Goal: Contribute content: Add original content to the website for others to see

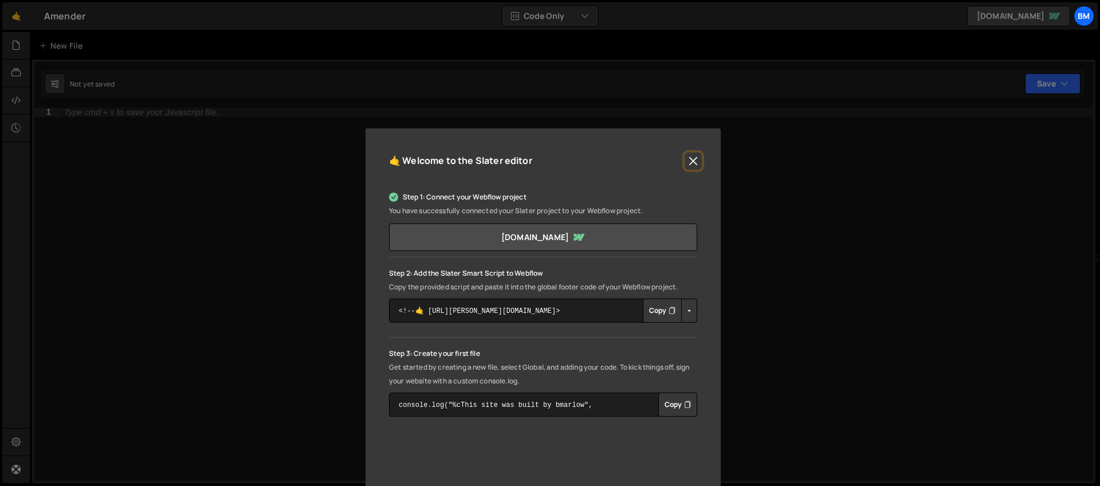
click at [690, 161] on button "Close" at bounding box center [693, 160] width 17 height 17
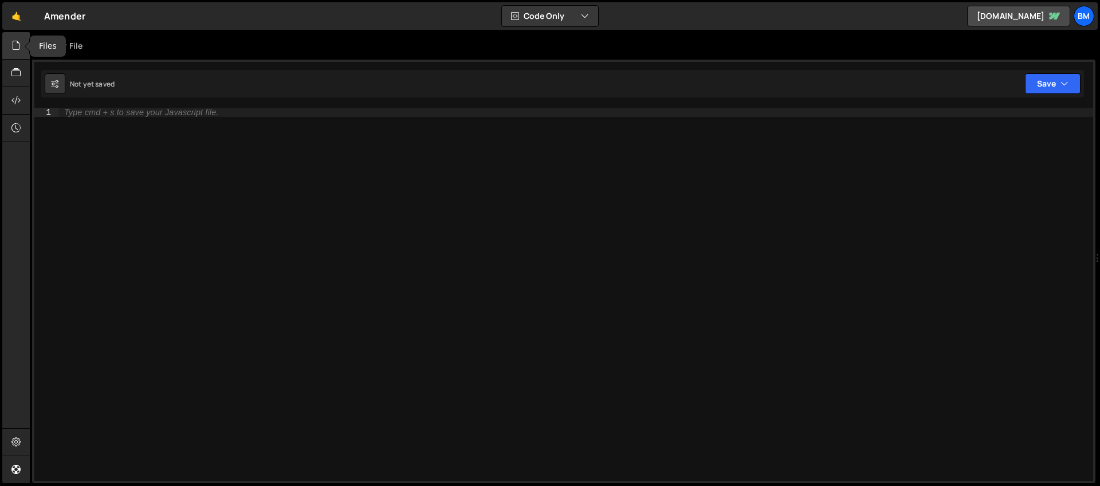
click at [12, 48] on icon at bounding box center [15, 45] width 9 height 13
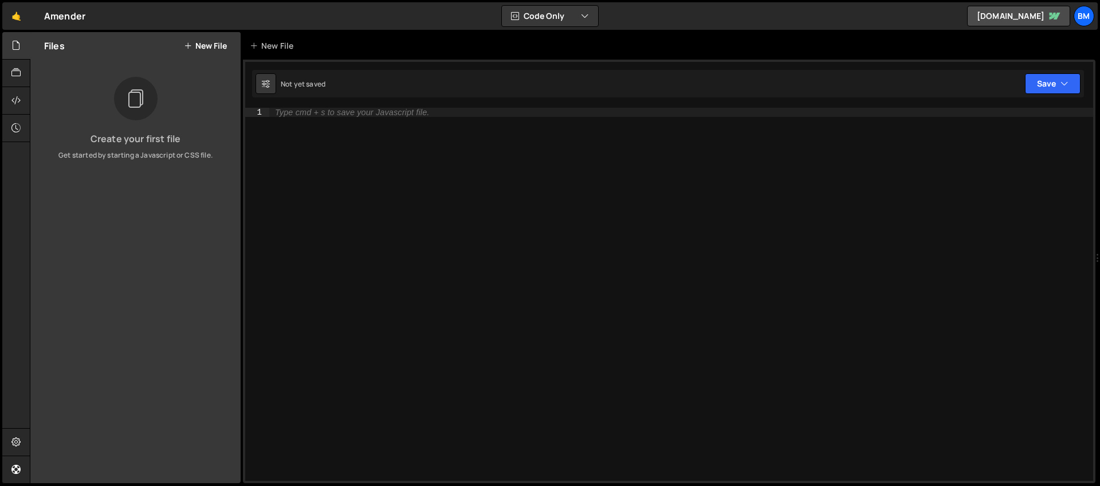
click at [201, 47] on button "New File" at bounding box center [205, 45] width 43 height 9
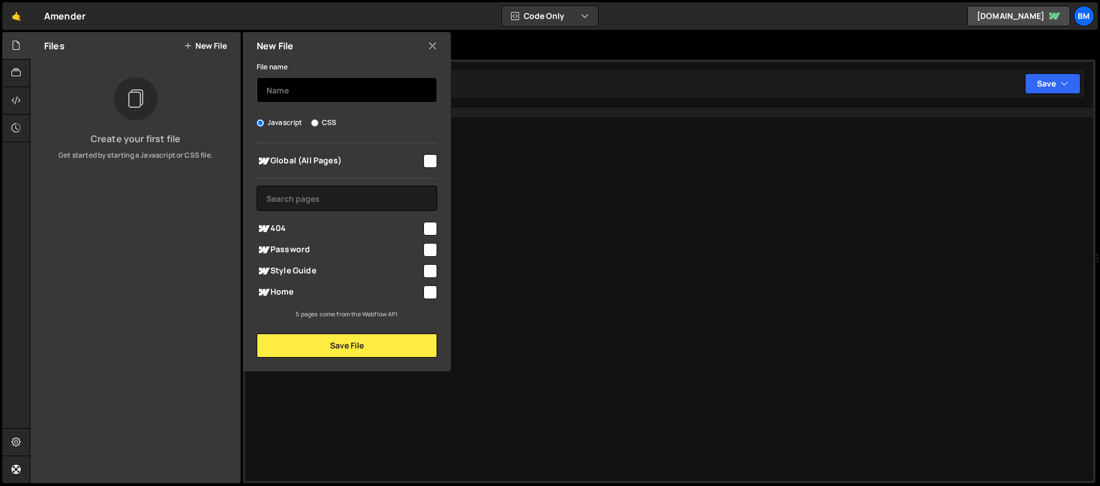
click at [274, 88] on input "text" at bounding box center [347, 89] width 181 height 25
type input "script"
click at [427, 161] on input "checkbox" at bounding box center [430, 161] width 14 height 14
checkbox input "true"
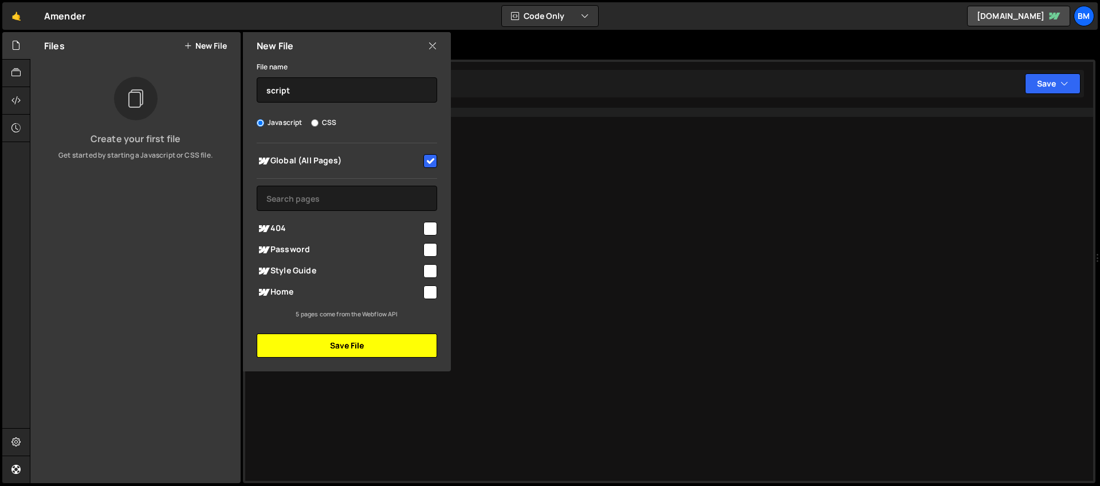
click at [331, 344] on button "Save File" at bounding box center [347, 345] width 181 height 24
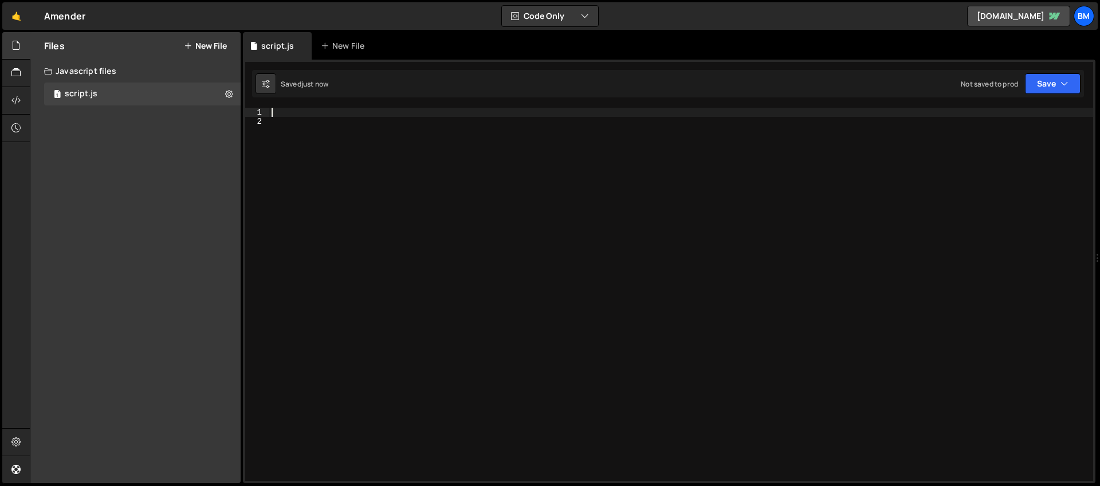
click at [285, 113] on div at bounding box center [681, 303] width 824 height 391
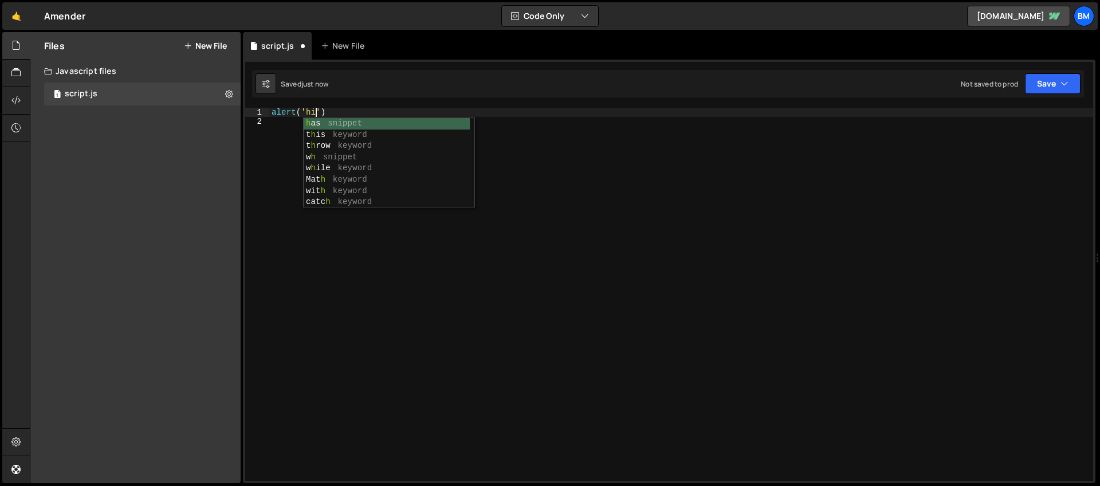
scroll to position [0, 2]
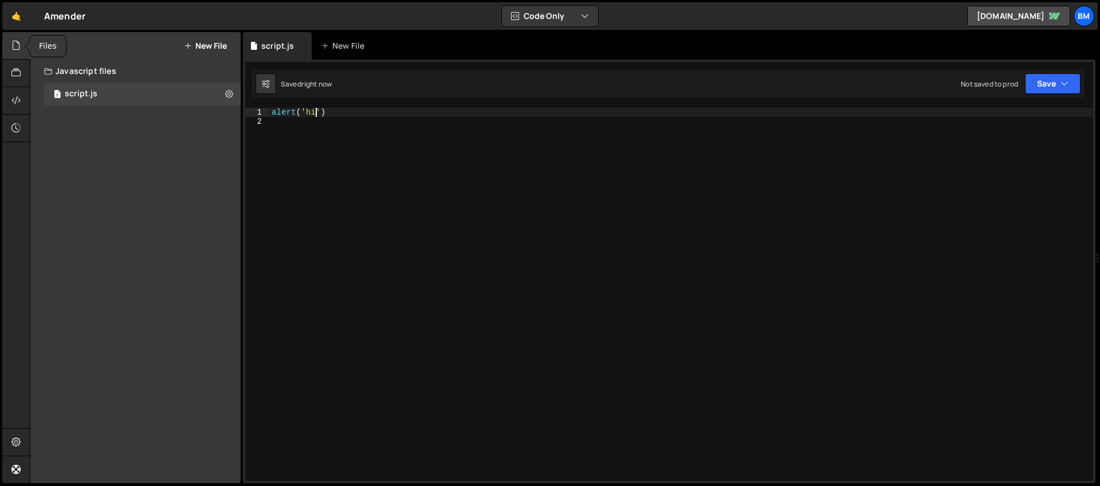
click at [10, 48] on div at bounding box center [16, 46] width 28 height 28
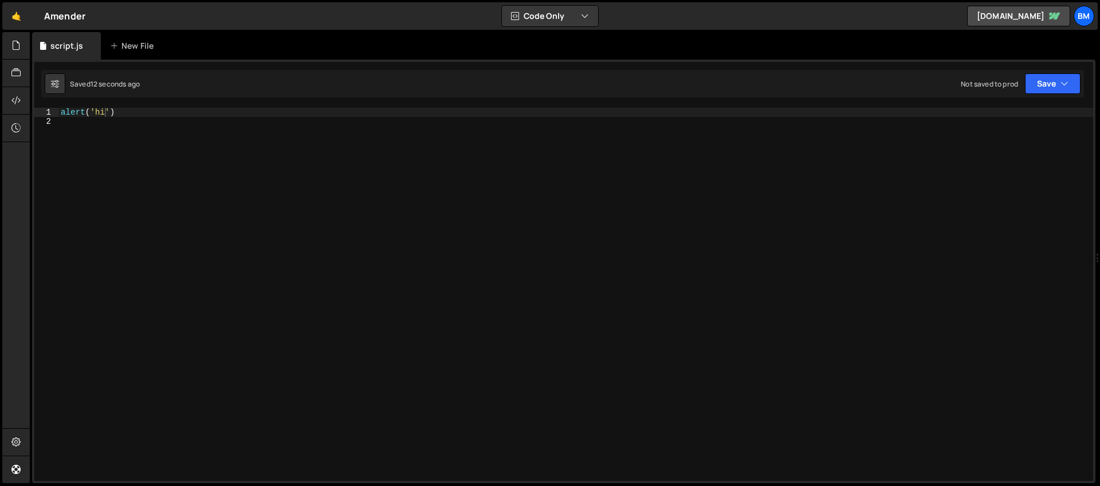
click at [138, 113] on div "alert ( 'hi' )" at bounding box center [575, 303] width 1035 height 391
type textarea "alert('hi')"
click at [84, 117] on div at bounding box center [575, 303] width 1035 height 391
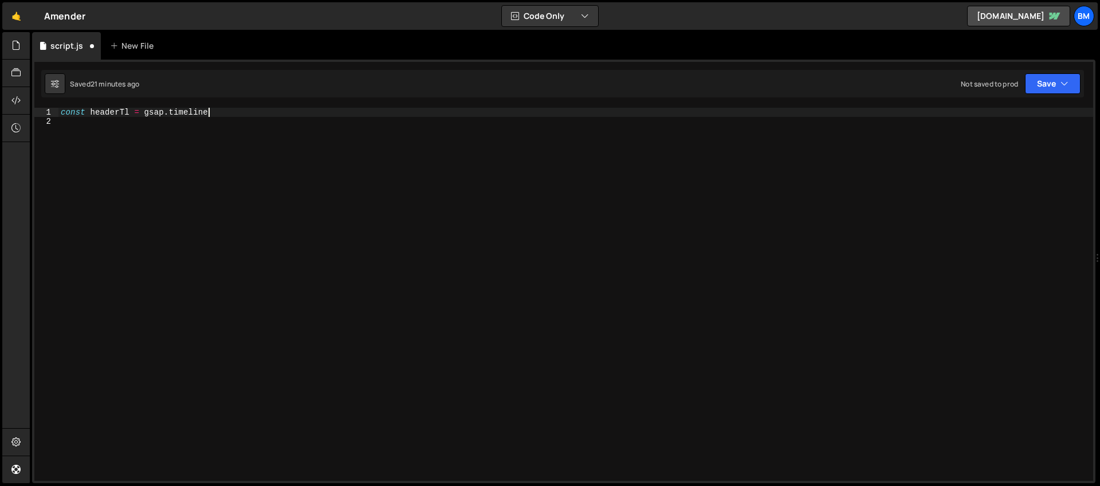
type textarea "const headerTl = gsap.timeline()"
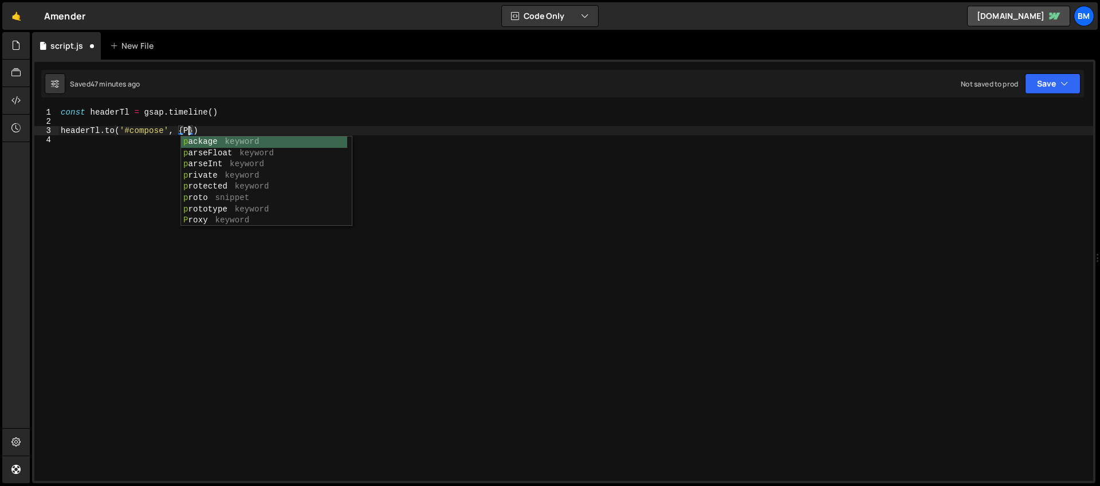
type textarea "[DOMAIN_NAME]('#compose', {})"
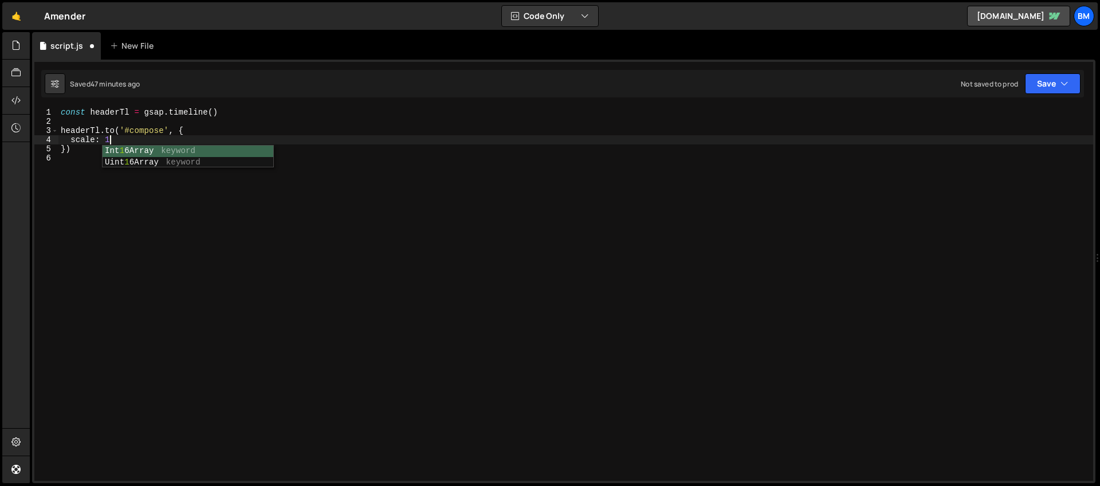
scroll to position [0, 3]
type textarea "scale: 1,"
type textarea "scale: 3,"
type textarea "transformOrigin: 'right center','"
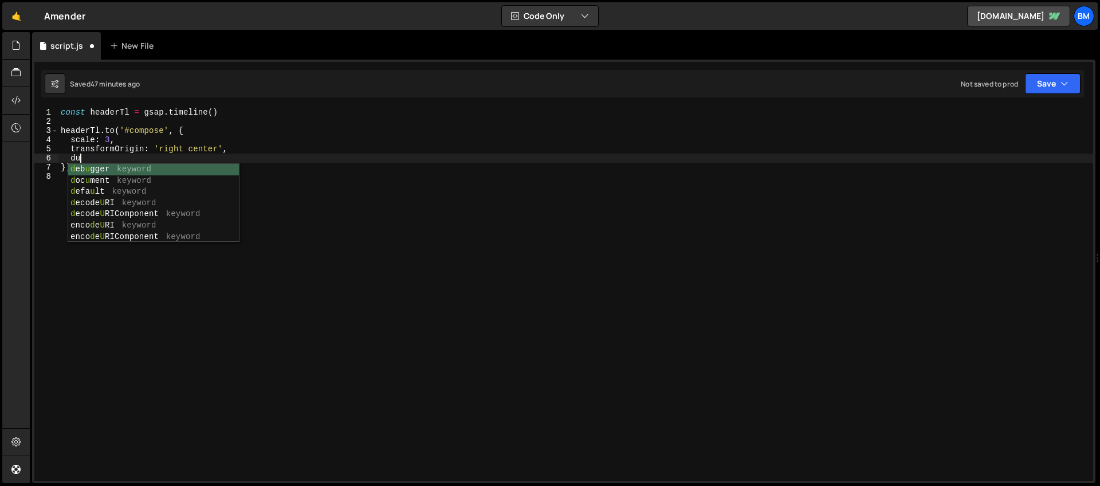
scroll to position [0, 1]
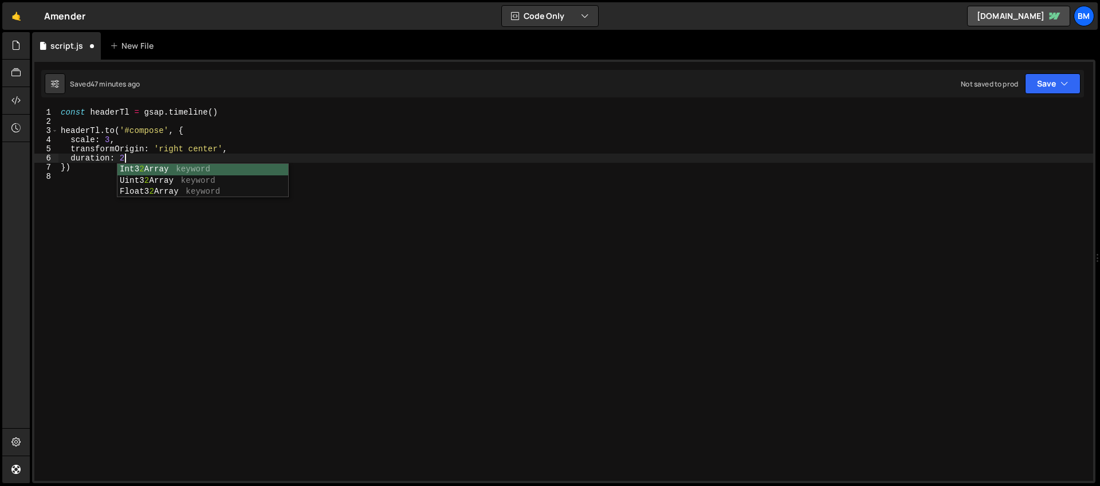
type textarea "duration: 2,"
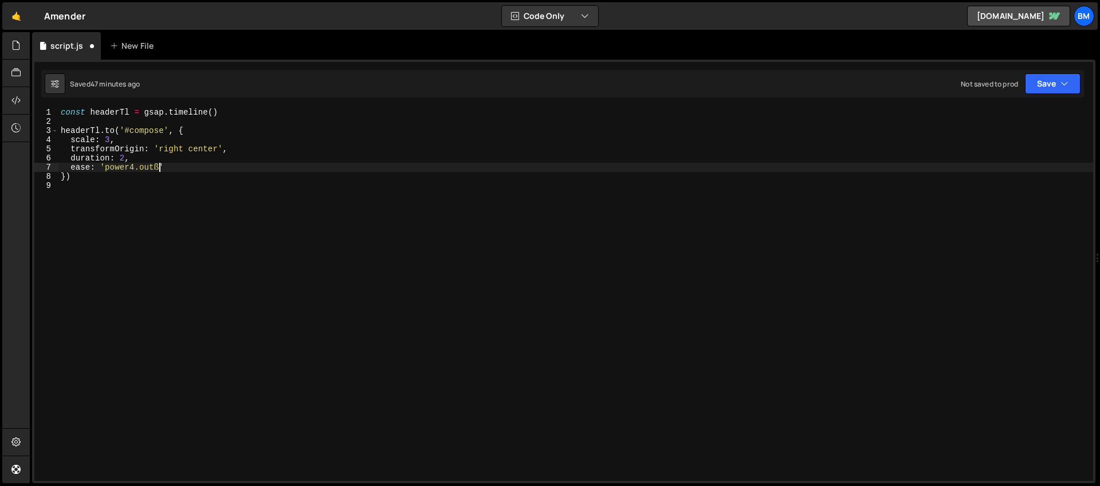
scroll to position [0, 6]
type textarea "ease: 'power4.out'"
